Goal: Task Accomplishment & Management: Complete application form

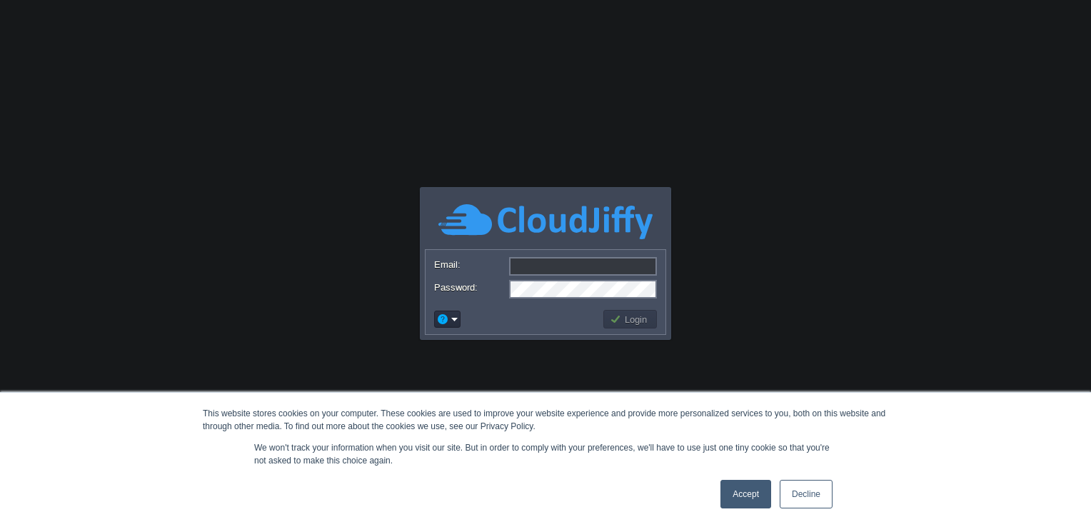
click at [753, 497] on link "Accept" at bounding box center [745, 494] width 51 height 29
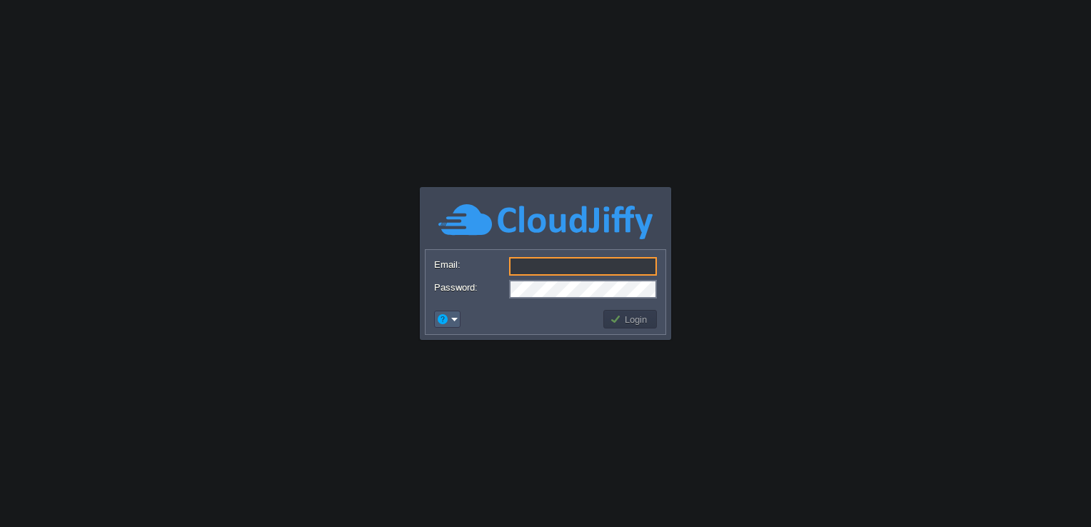
click at [453, 317] on em at bounding box center [447, 319] width 22 height 13
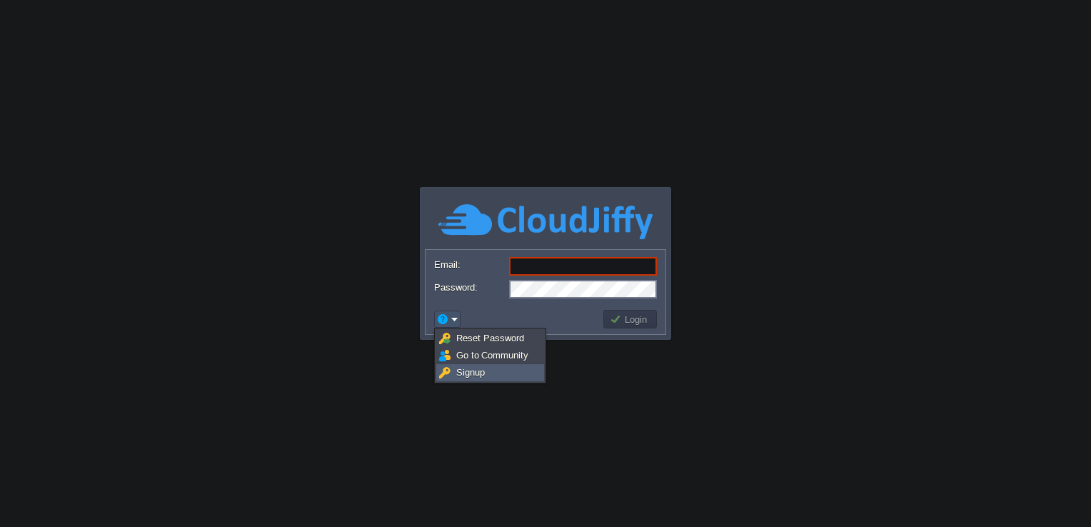
click at [478, 369] on span "Signup" at bounding box center [470, 372] width 29 height 11
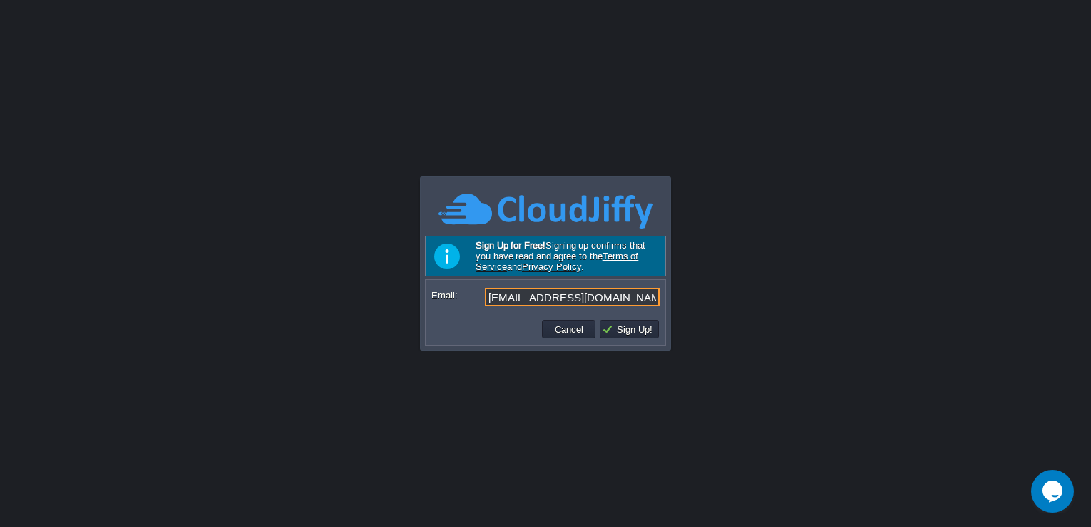
type input "[EMAIL_ADDRESS][DOMAIN_NAME]"
click at [660, 336] on td "Sign Up!" at bounding box center [629, 329] width 64 height 23
click at [639, 325] on button "Sign Up!" at bounding box center [629, 329] width 55 height 13
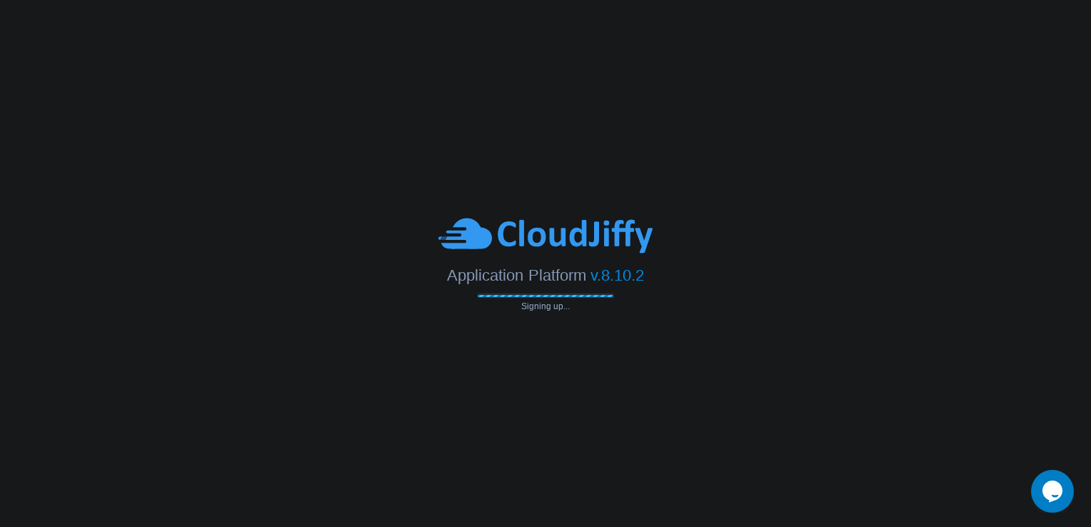
type input "[EMAIL_ADDRESS][DOMAIN_NAME]"
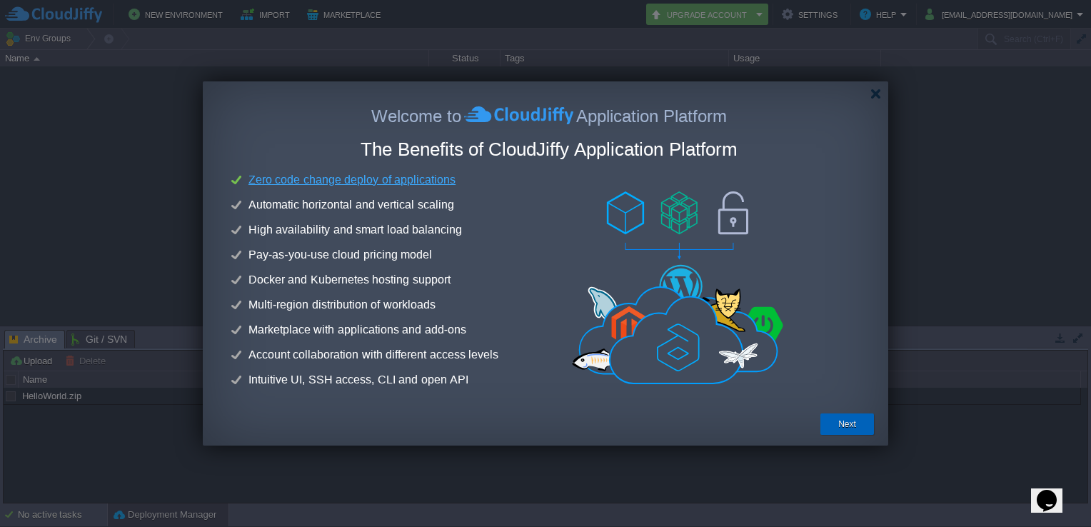
click at [833, 423] on div "Next" at bounding box center [847, 423] width 32 height 21
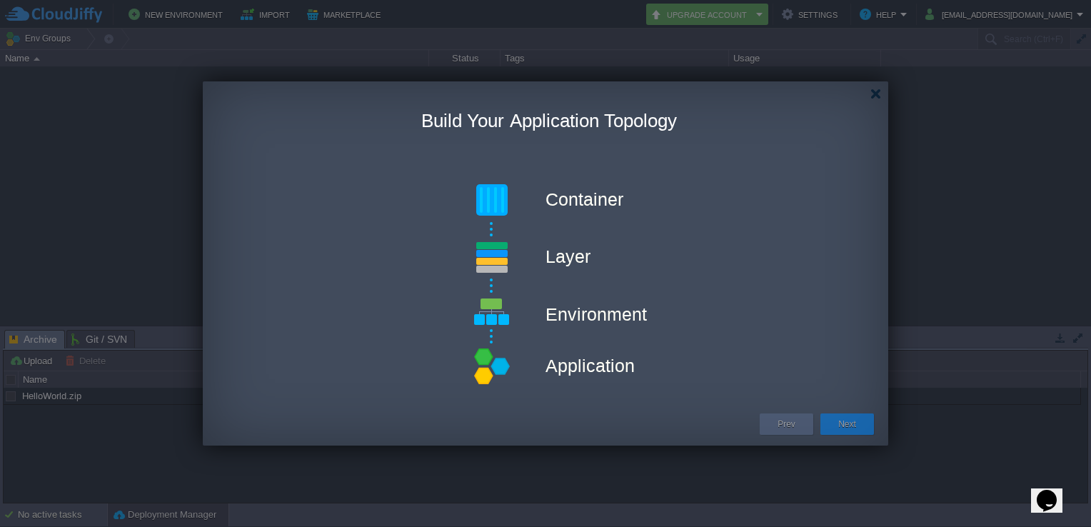
click at [833, 423] on div "Next" at bounding box center [847, 423] width 32 height 21
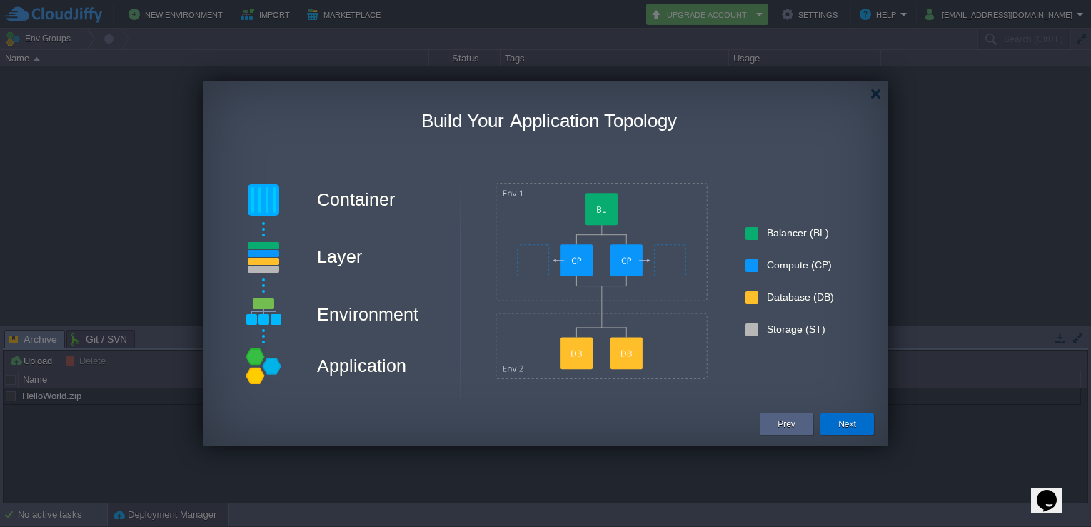
click at [843, 426] on button "Next" at bounding box center [847, 424] width 18 height 14
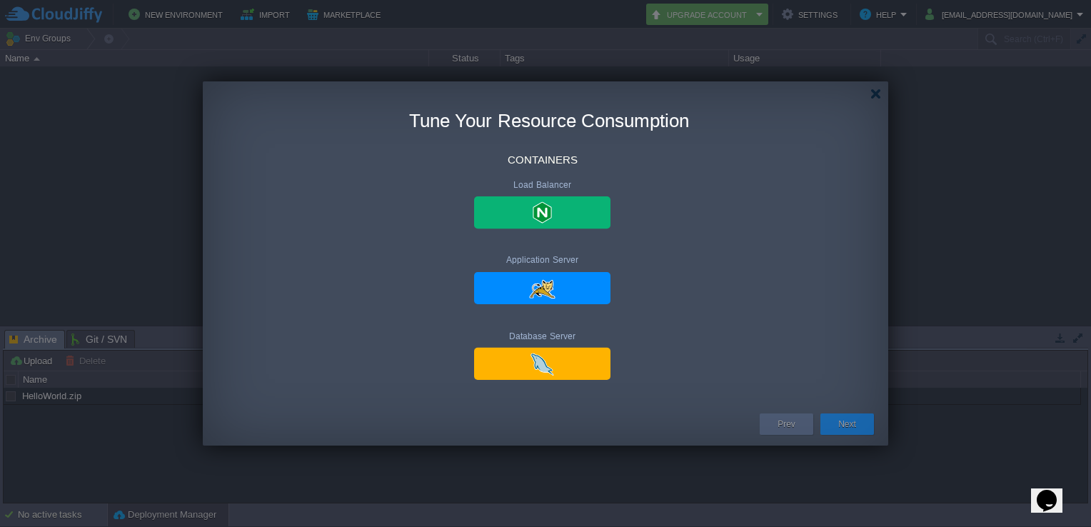
click at [843, 426] on button "Next" at bounding box center [847, 424] width 18 height 14
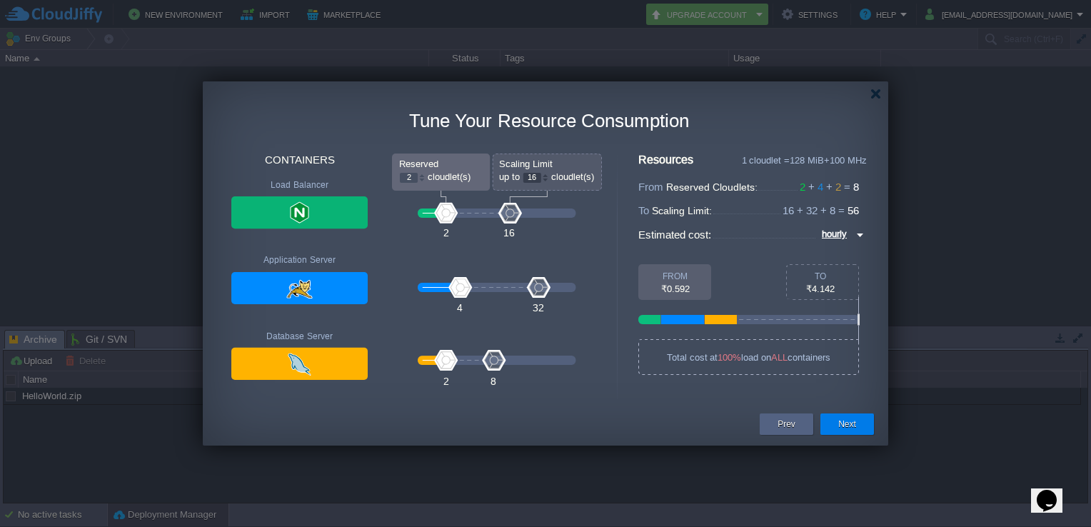
click at [839, 430] on button "Next" at bounding box center [847, 424] width 18 height 14
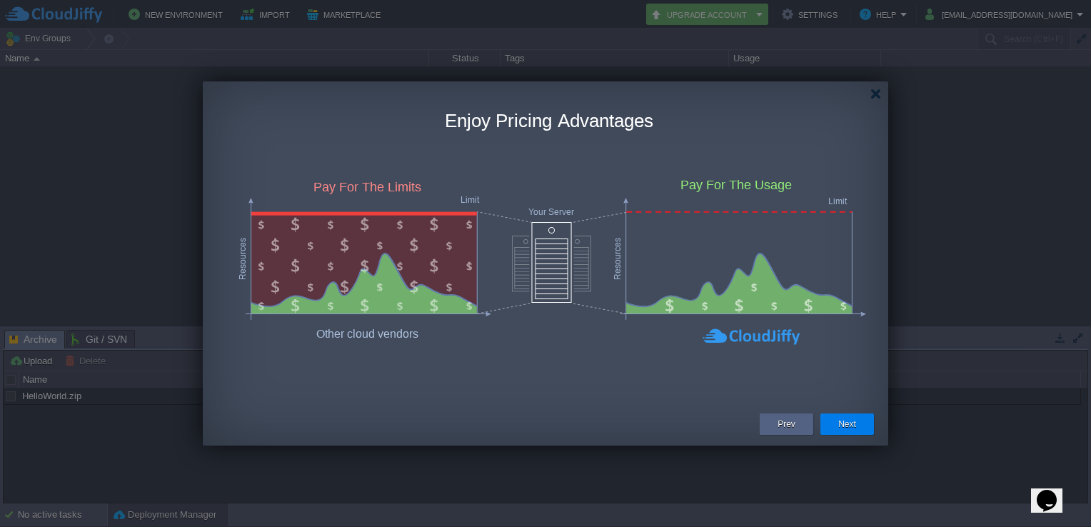
click at [842, 427] on button "Next" at bounding box center [847, 424] width 18 height 14
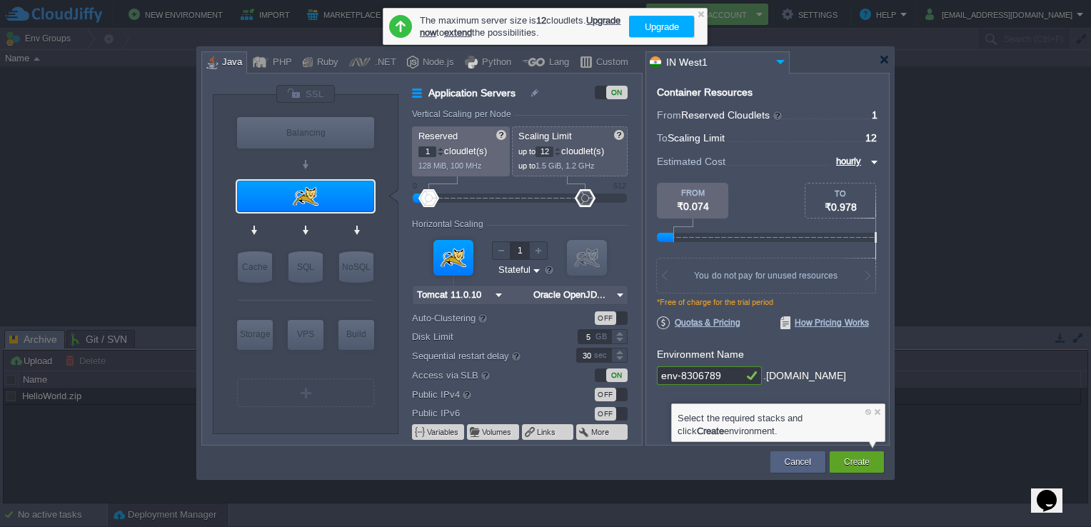
drag, startPoint x: 432, startPoint y: 197, endPoint x: 590, endPoint y: 179, distance: 158.8
click at [590, 179] on form "Vertical Scaling per Node Reserved 1 cloudlet(s) 128 MiB, 100 MHz Scaling Limit…" at bounding box center [526, 277] width 229 height 336
drag, startPoint x: 430, startPoint y: 198, endPoint x: 480, endPoint y: 213, distance: 51.5
click at [480, 213] on form "Vertical Scaling per Node Reserved 1 cloudlet(s) 128 MiB, 100 MHz Scaling Limit…" at bounding box center [526, 277] width 229 height 336
type input "1"
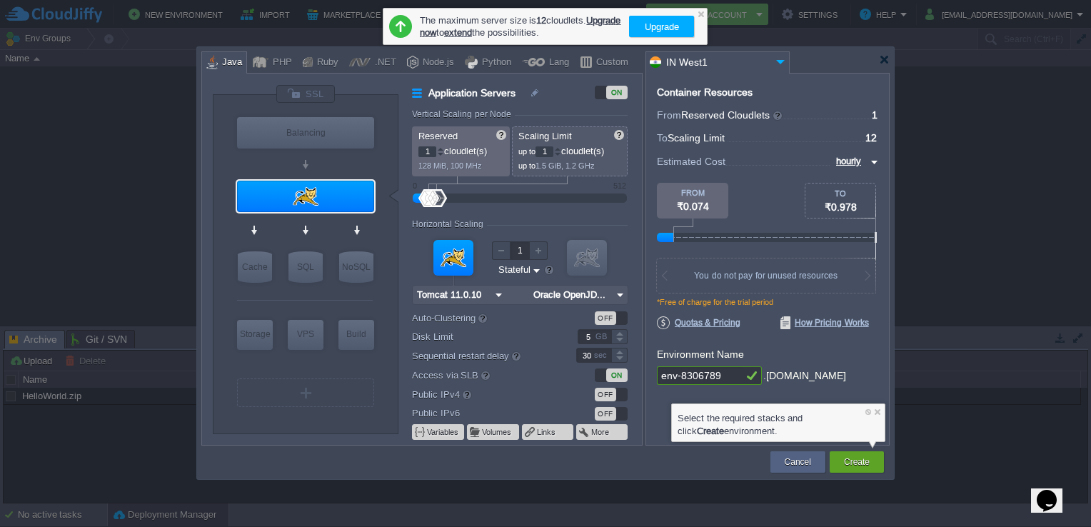
type input "10"
type input "12"
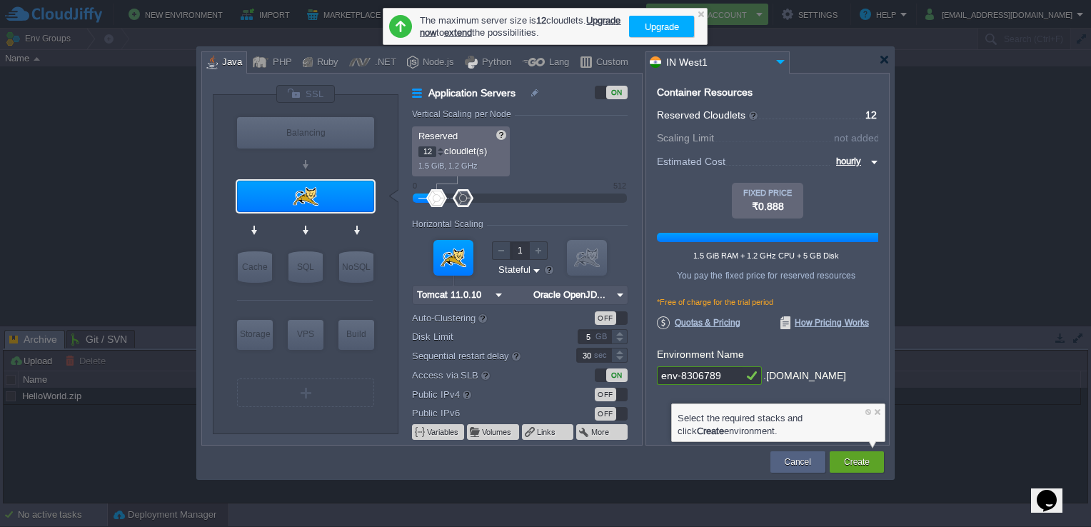
drag, startPoint x: 426, startPoint y: 197, endPoint x: 474, endPoint y: 203, distance: 48.3
click at [473, 203] on div at bounding box center [463, 198] width 21 height 18
click at [490, 64] on div "Python" at bounding box center [495, 62] width 34 height 21
type input "Application Servers"
type input "1"
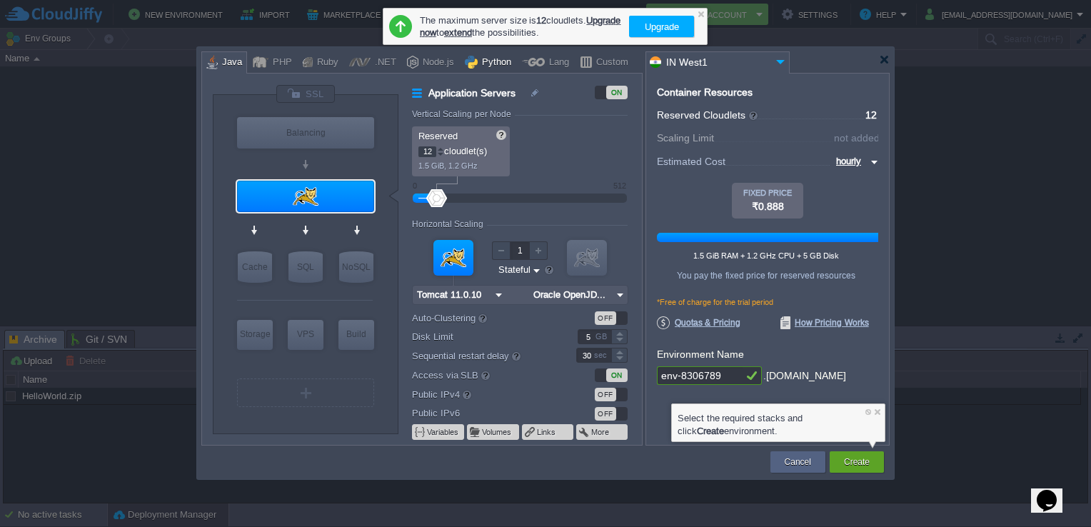
type input "4"
type input "Apache Python..."
type input "Python 3.13.7"
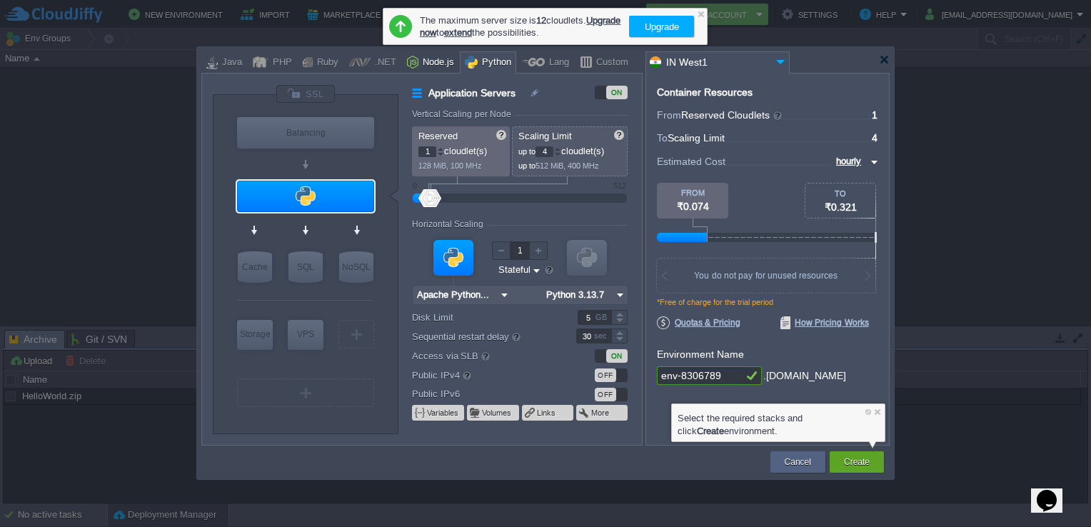
click at [440, 64] on div "Node.js" at bounding box center [436, 62] width 36 height 21
type input "Application Servers"
type input "4"
type input "8"
type input "Node.js 24.7.0 LTS"
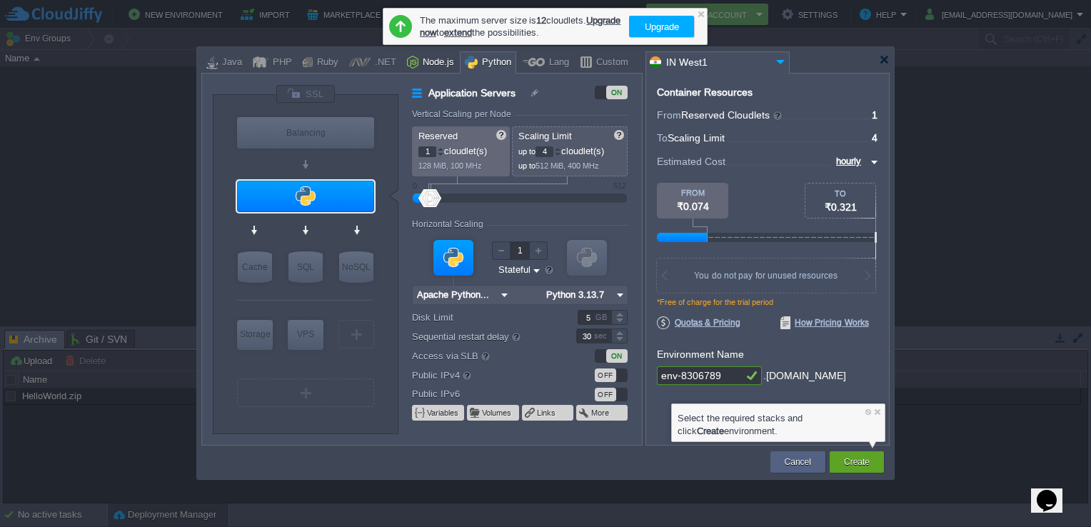
type input "24.7.0-pm2"
click at [885, 64] on div at bounding box center [884, 59] width 11 height 11
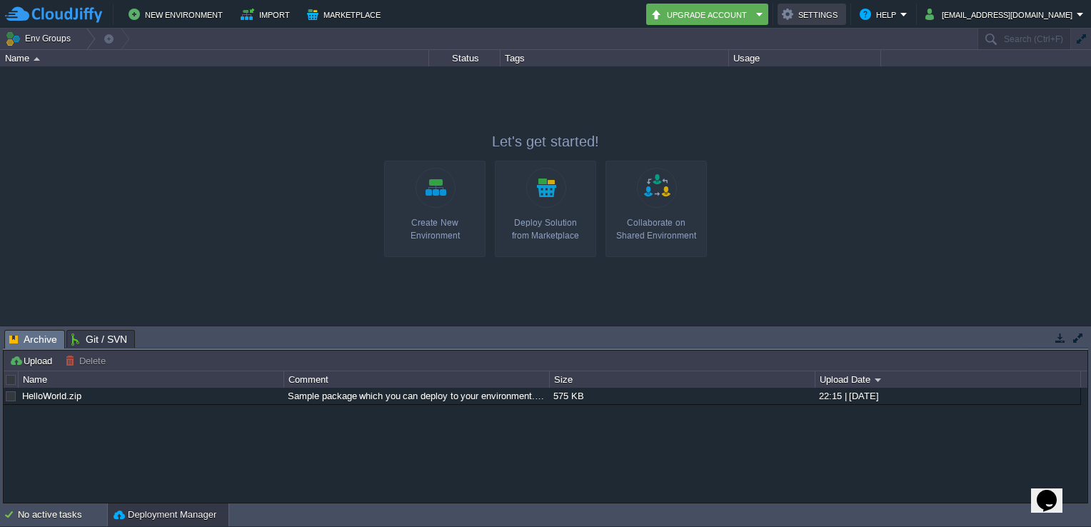
click at [814, 11] on button "Settings" at bounding box center [812, 14] width 60 height 17
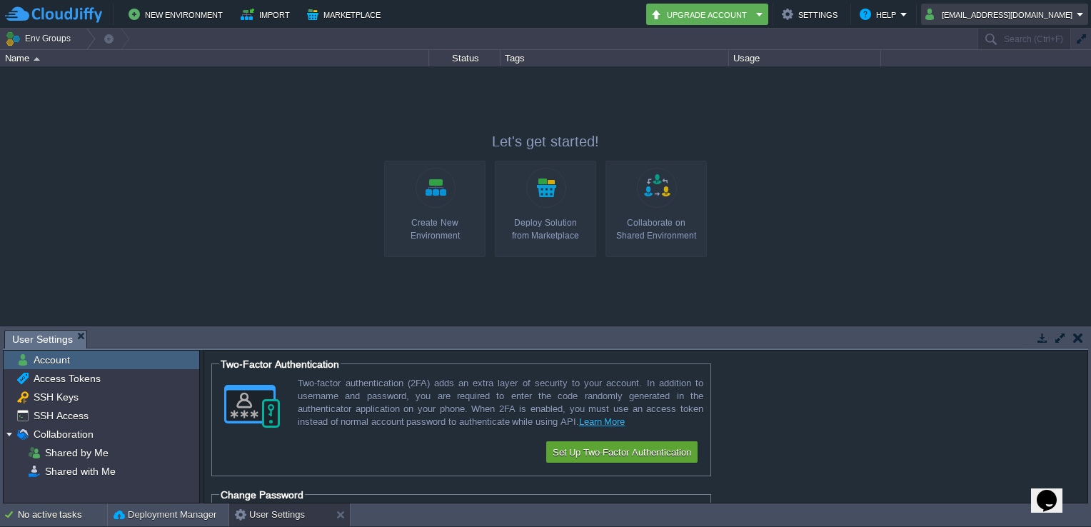
click at [954, 10] on button "[EMAIL_ADDRESS][DOMAIN_NAME]" at bounding box center [1000, 14] width 151 height 17
